Goal: Download file/media

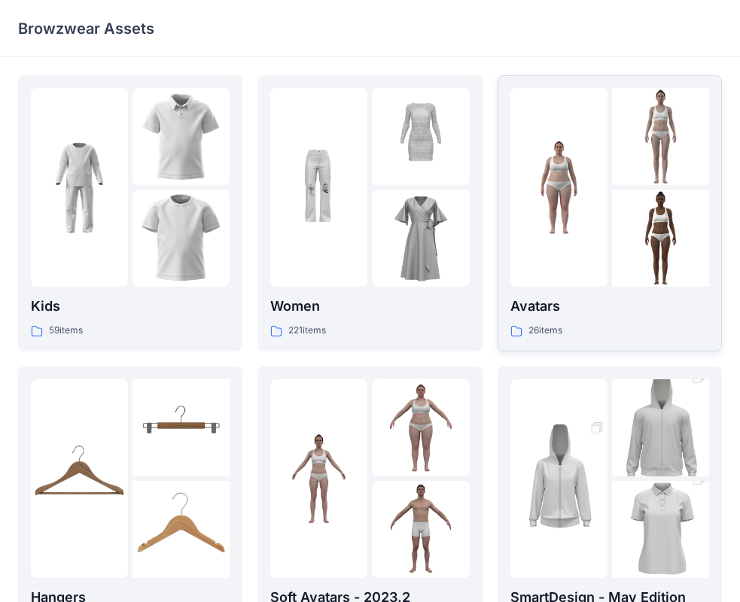
click at [628, 245] on img at bounding box center [660, 238] width 97 height 97
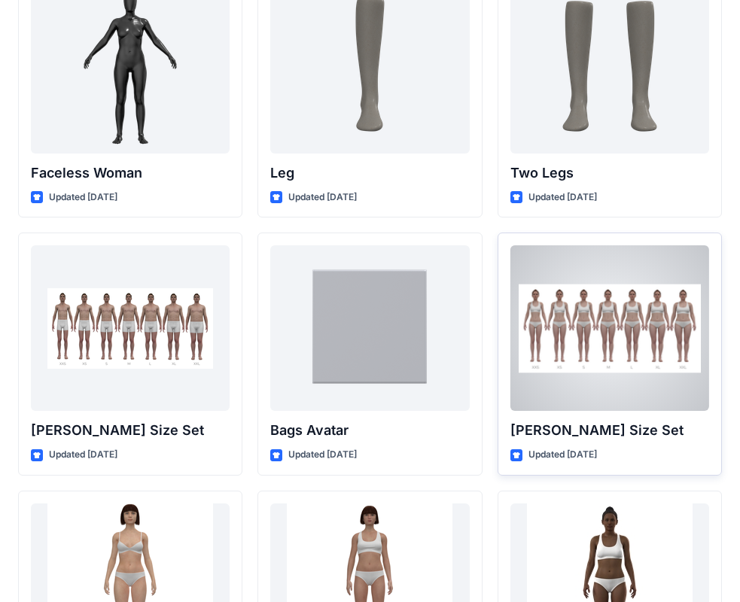
scroll to position [1540, 0]
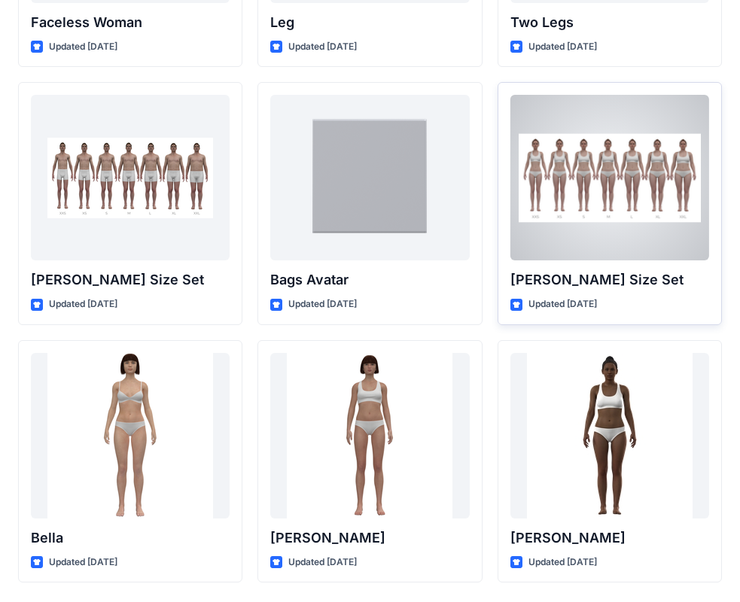
click at [595, 200] on div at bounding box center [609, 178] width 199 height 166
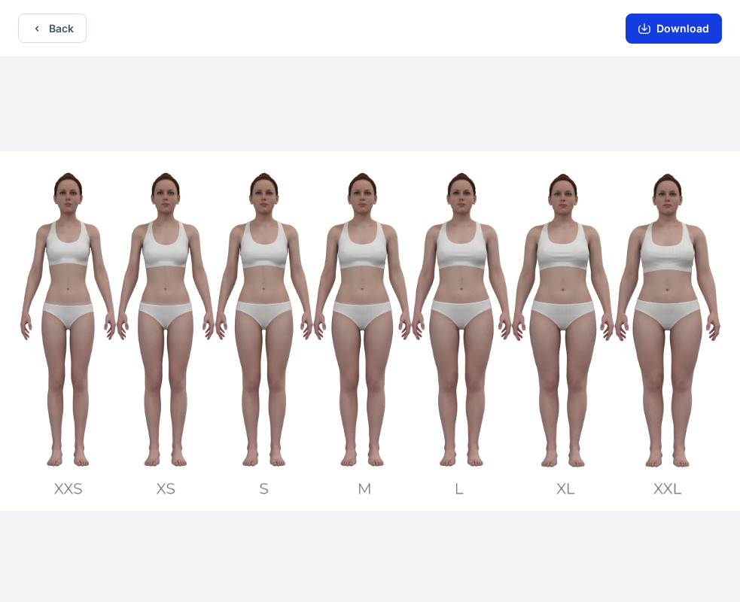
click at [692, 35] on button "Download" at bounding box center [673, 29] width 96 height 30
click at [682, 32] on button "Download" at bounding box center [673, 29] width 96 height 30
click at [670, 35] on button "Download" at bounding box center [673, 29] width 96 height 30
